Goal: Transaction & Acquisition: Book appointment/travel/reservation

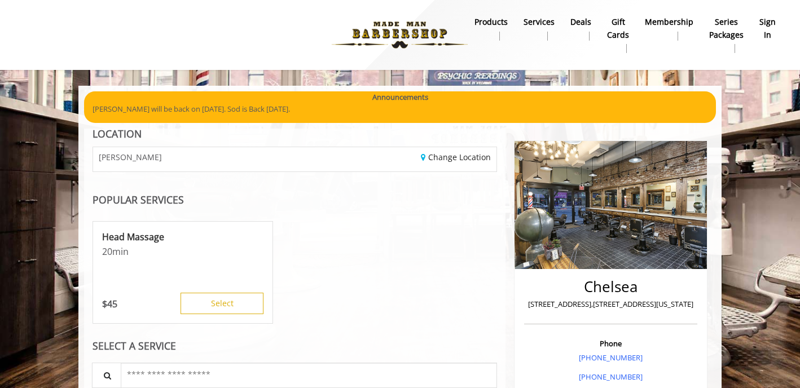
click at [403, 24] on img at bounding box center [399, 35] width 155 height 62
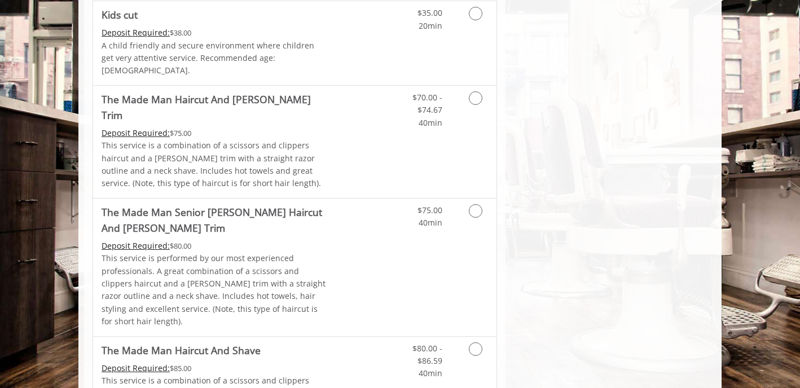
scroll to position [922, 0]
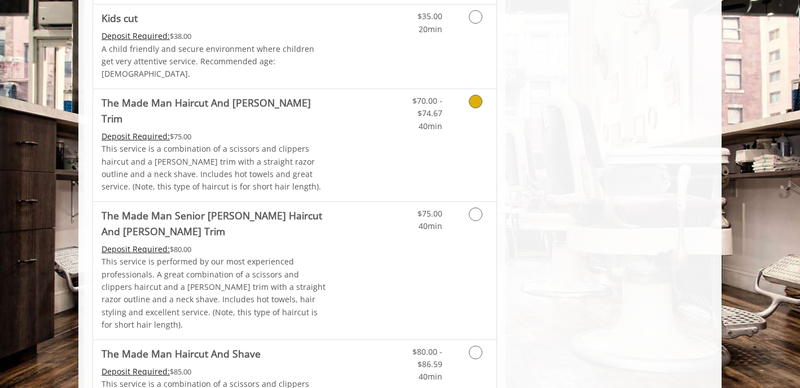
click at [475, 95] on icon "Grooming services" at bounding box center [476, 102] width 14 height 14
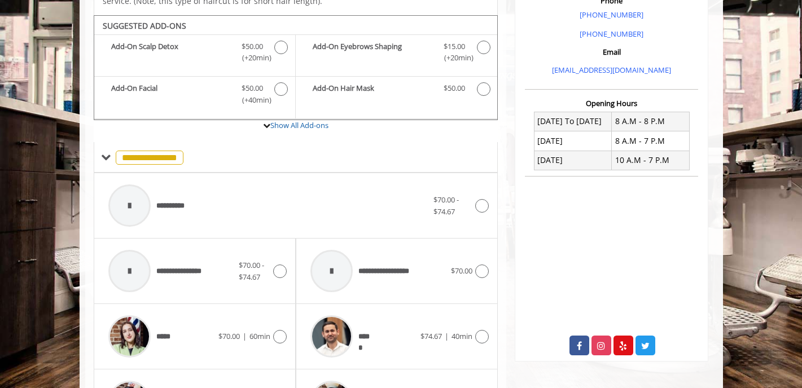
scroll to position [342, 0]
click at [483, 331] on icon at bounding box center [482, 338] width 14 height 14
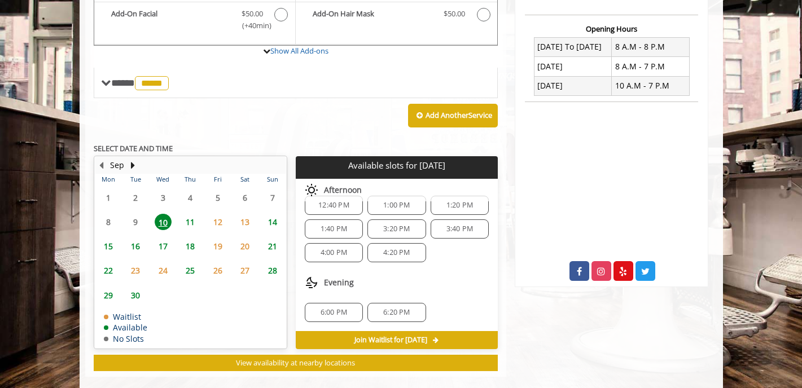
scroll to position [418, 0]
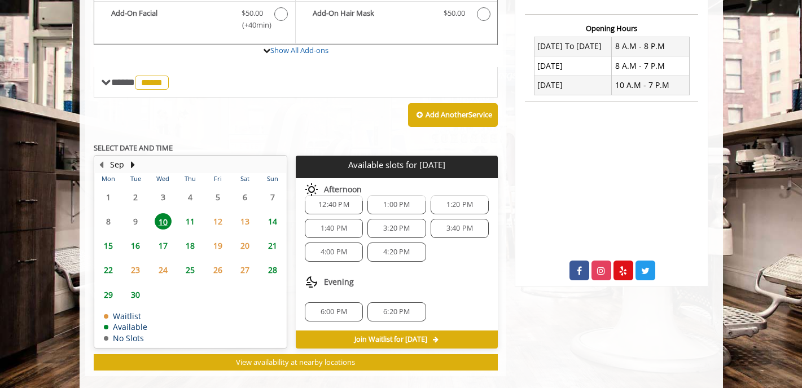
click at [190, 213] on span "11" at bounding box center [190, 221] width 17 height 16
click at [387, 308] on span "6:00 PM" at bounding box center [396, 312] width 27 height 9
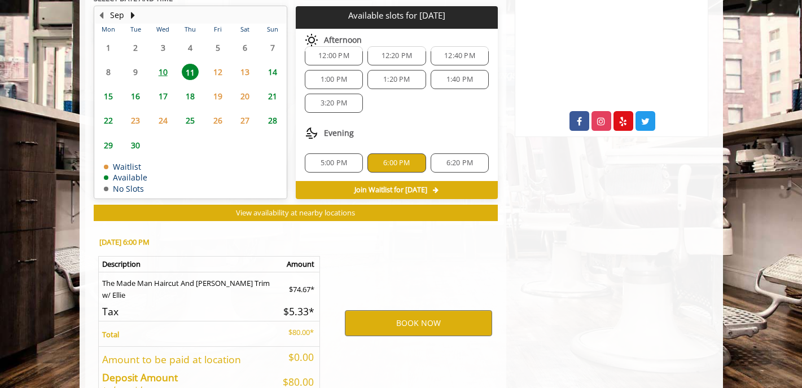
scroll to position [622, 0]
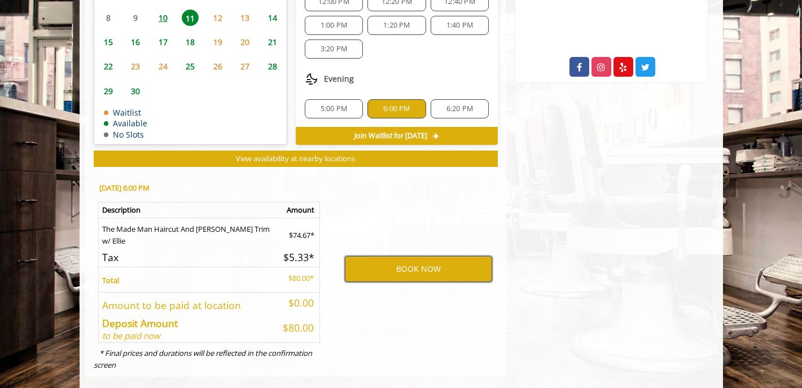
click at [418, 256] on button "BOOK NOW" at bounding box center [418, 269] width 147 height 26
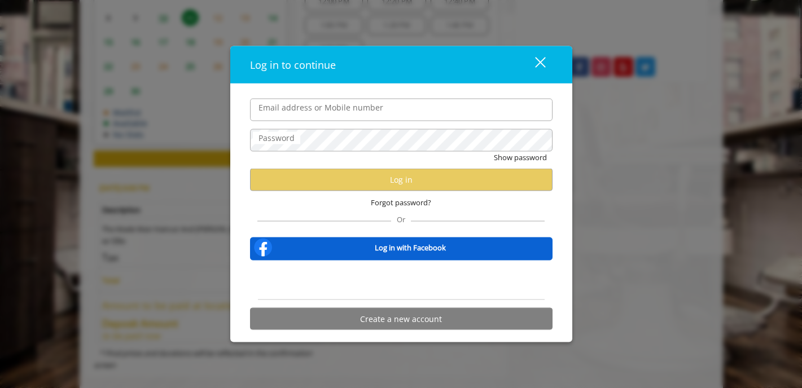
type input "**********"
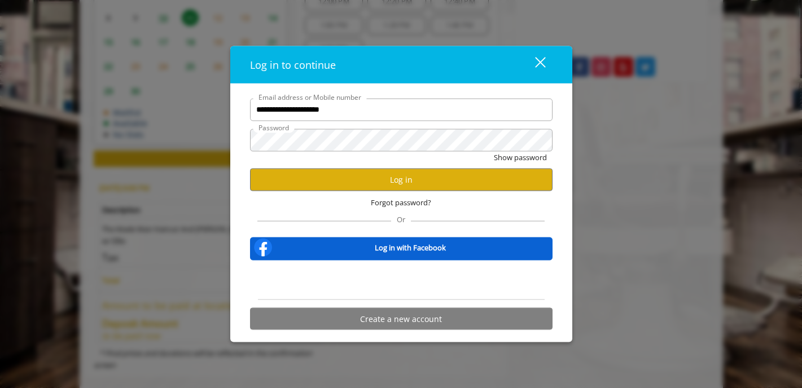
scroll to position [0, 0]
click at [390, 180] on button "Log in" at bounding box center [401, 180] width 302 height 22
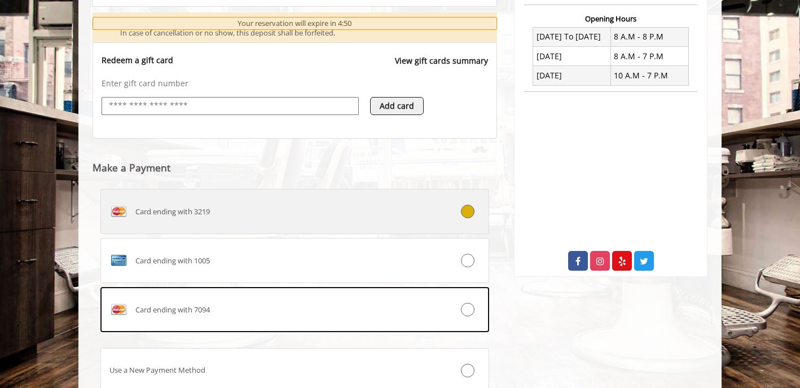
scroll to position [427, 0]
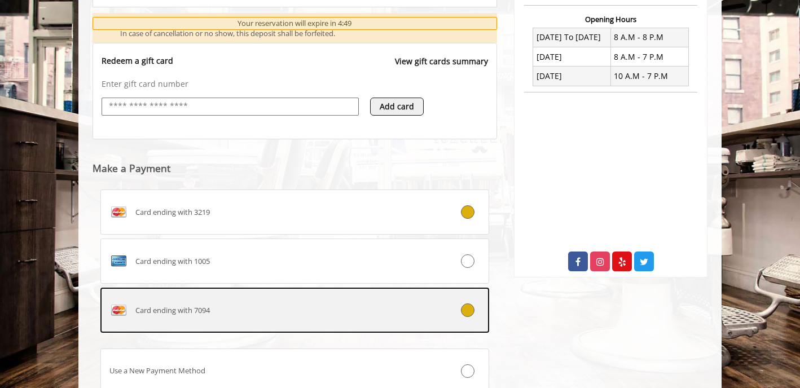
click at [470, 310] on icon at bounding box center [468, 310] width 14 height 14
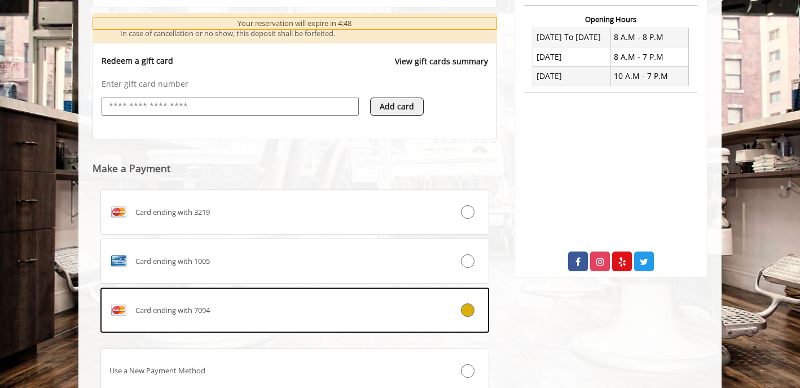
scroll to position [490, 0]
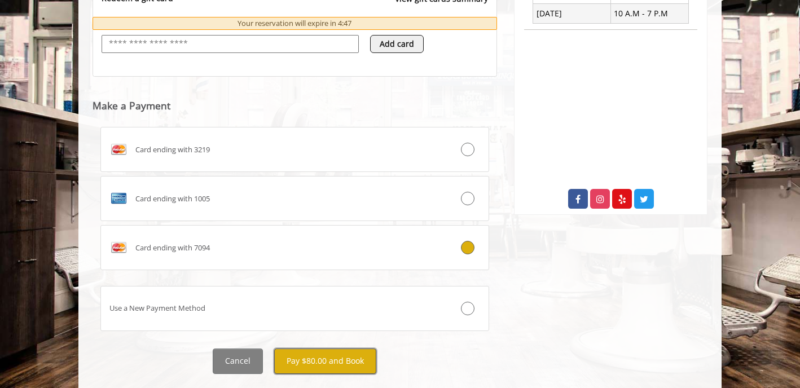
click at [331, 360] on button "Pay $80.00 and Book" at bounding box center [325, 361] width 102 height 25
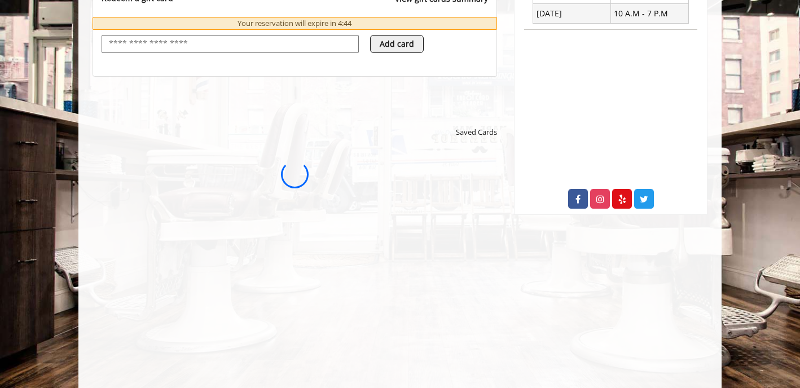
scroll to position [0, 0]
